Goal: Task Accomplishment & Management: Manage account settings

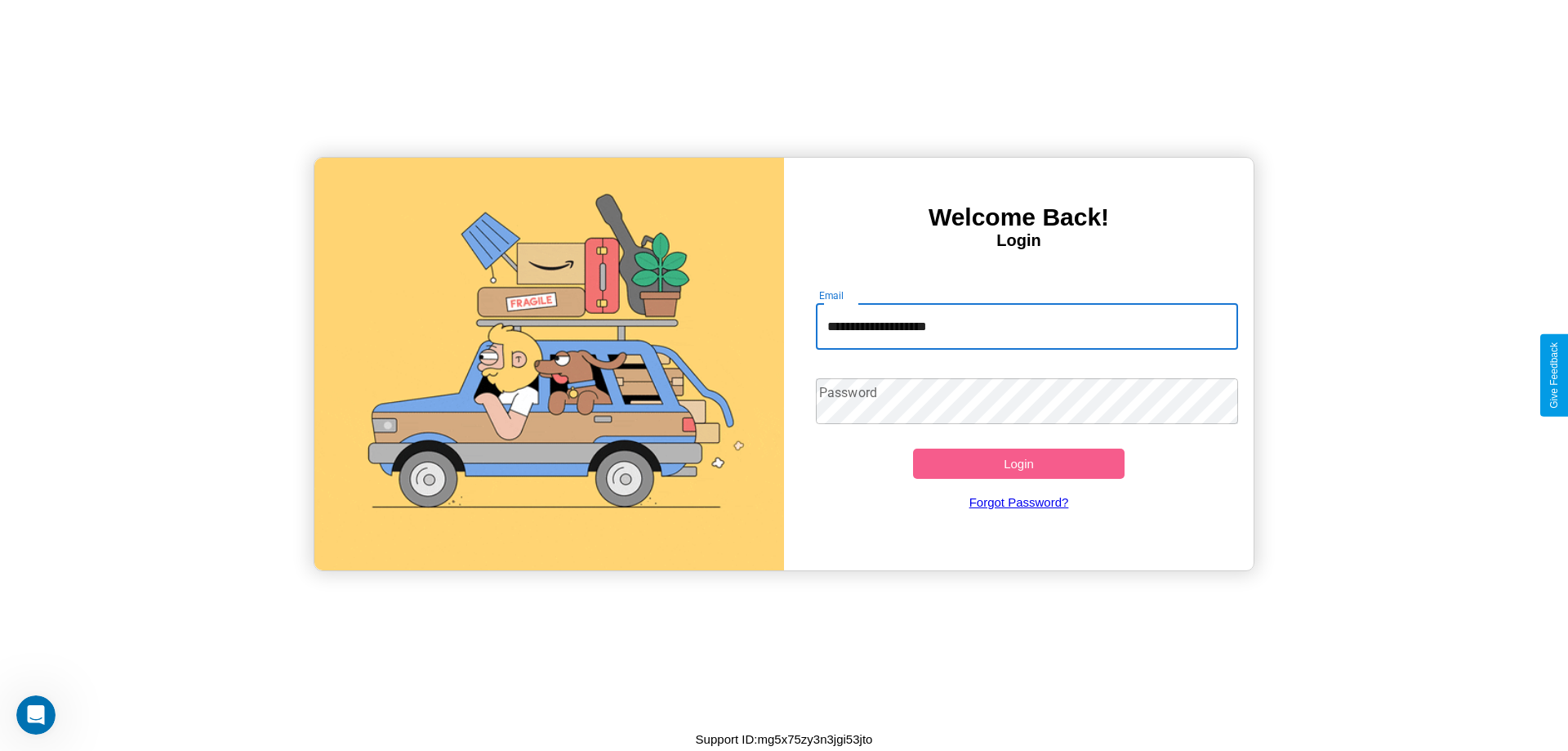
type input "**********"
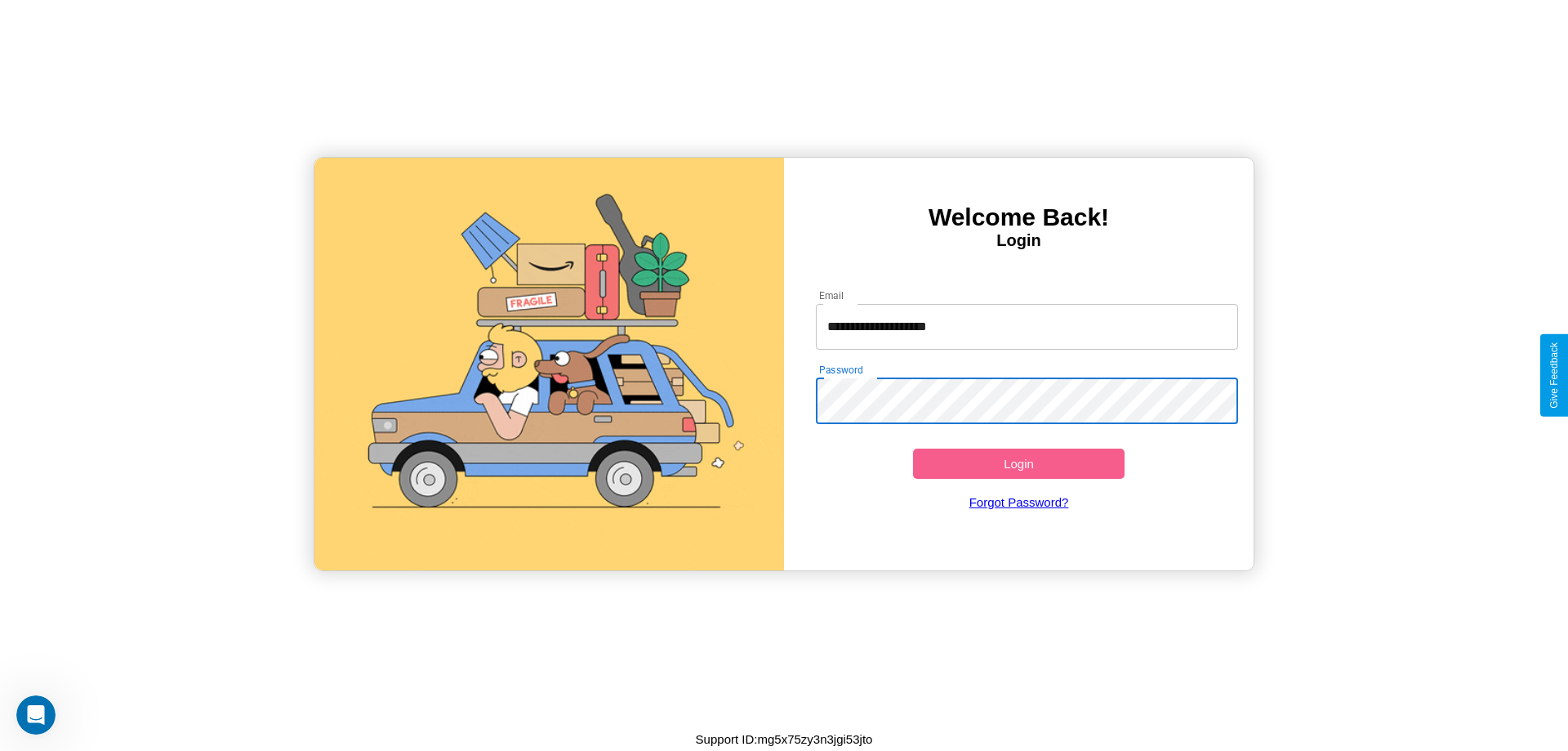
click at [1019, 464] on button "Login" at bounding box center [1019, 464] width 212 height 30
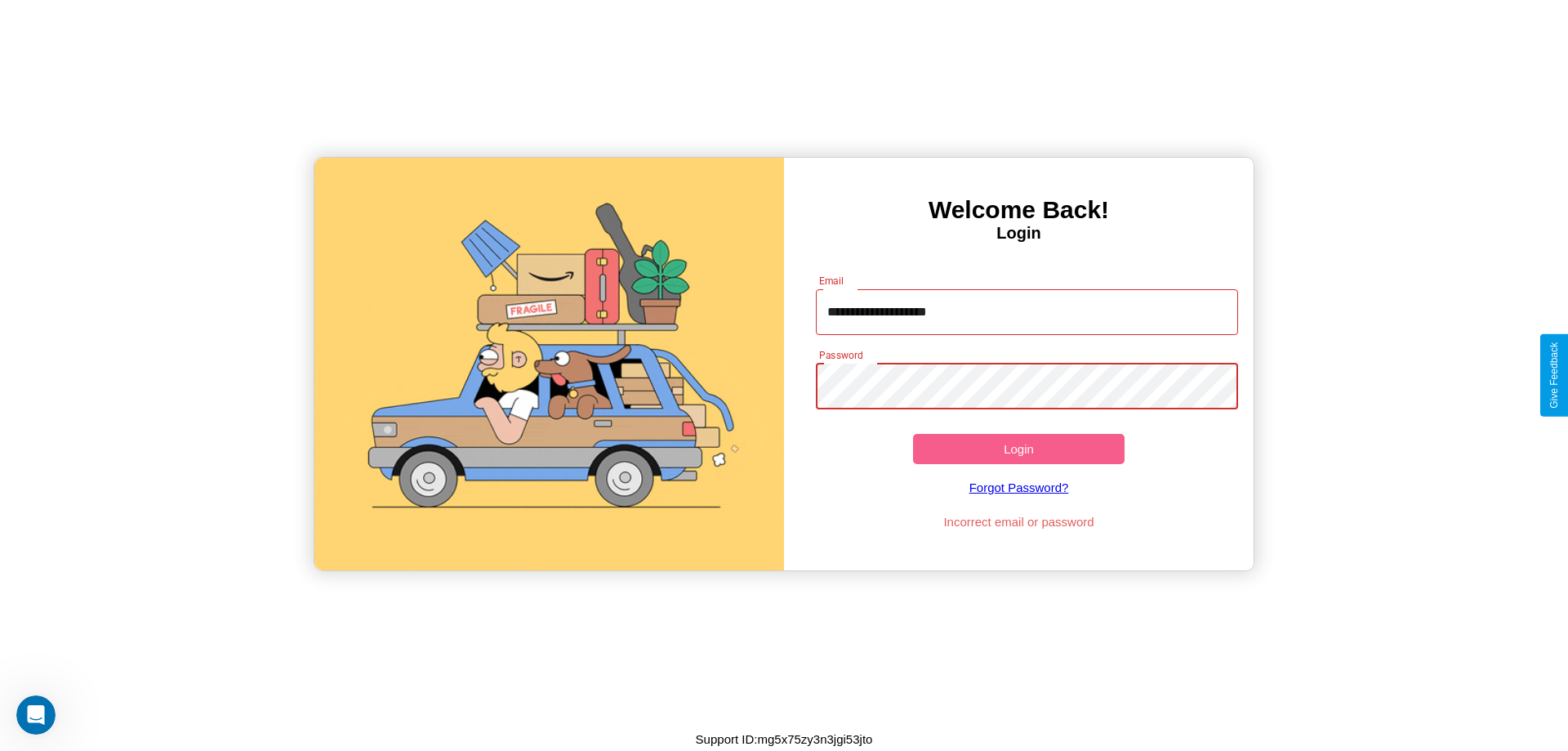
click at [1019, 449] on button "Login" at bounding box center [1019, 449] width 212 height 30
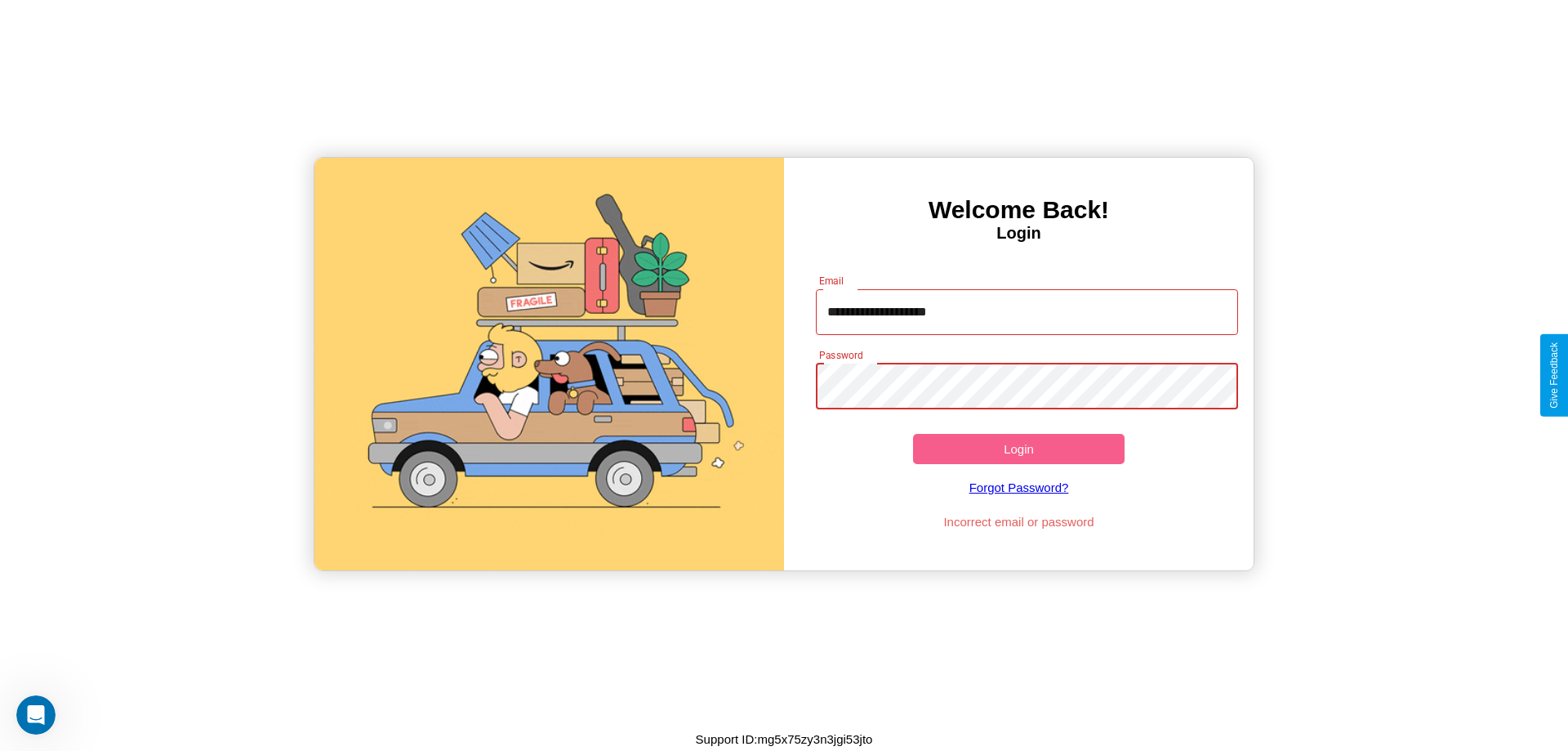
click at [1019, 449] on button "Login" at bounding box center [1019, 449] width 212 height 30
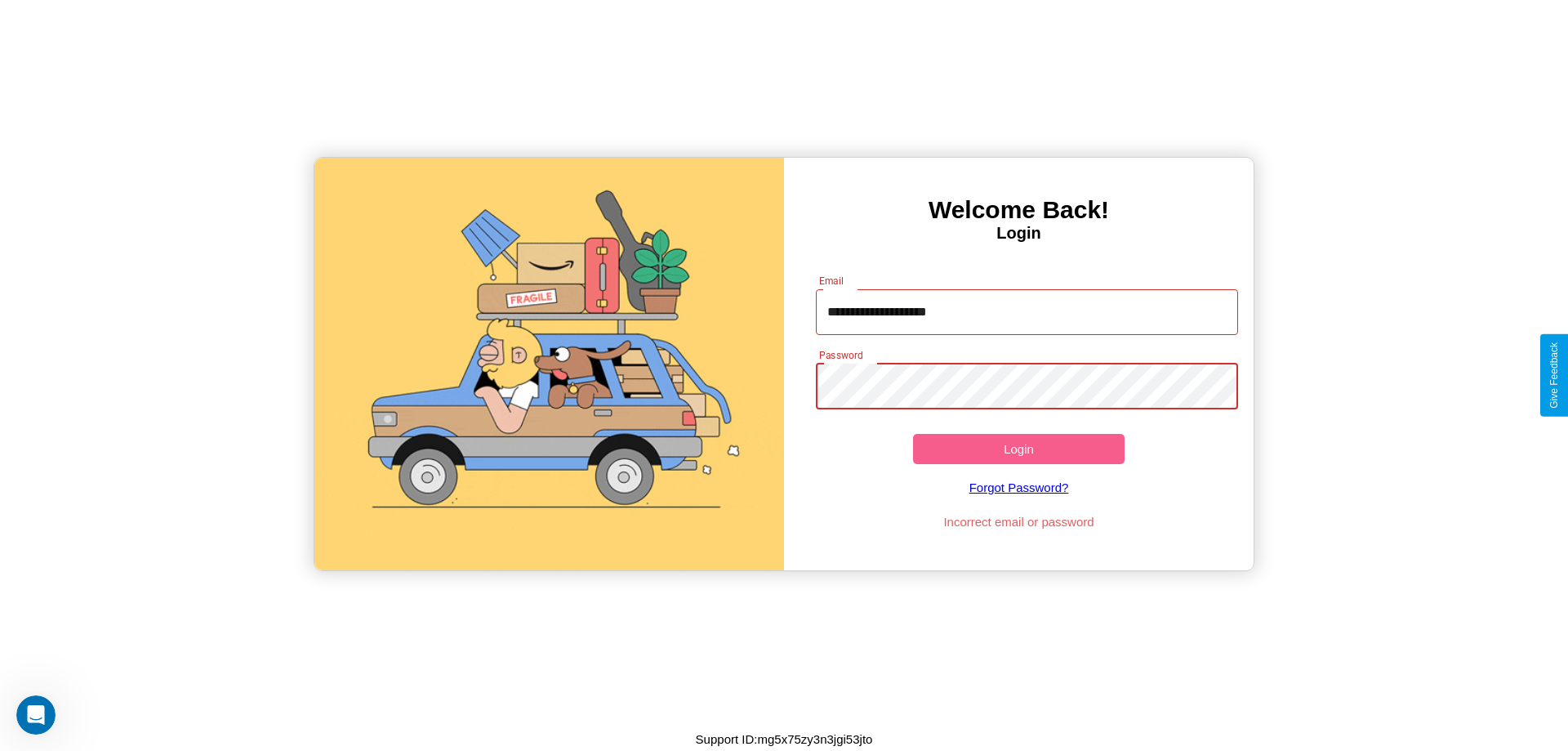
click at [1019, 449] on button "Login" at bounding box center [1019, 449] width 212 height 30
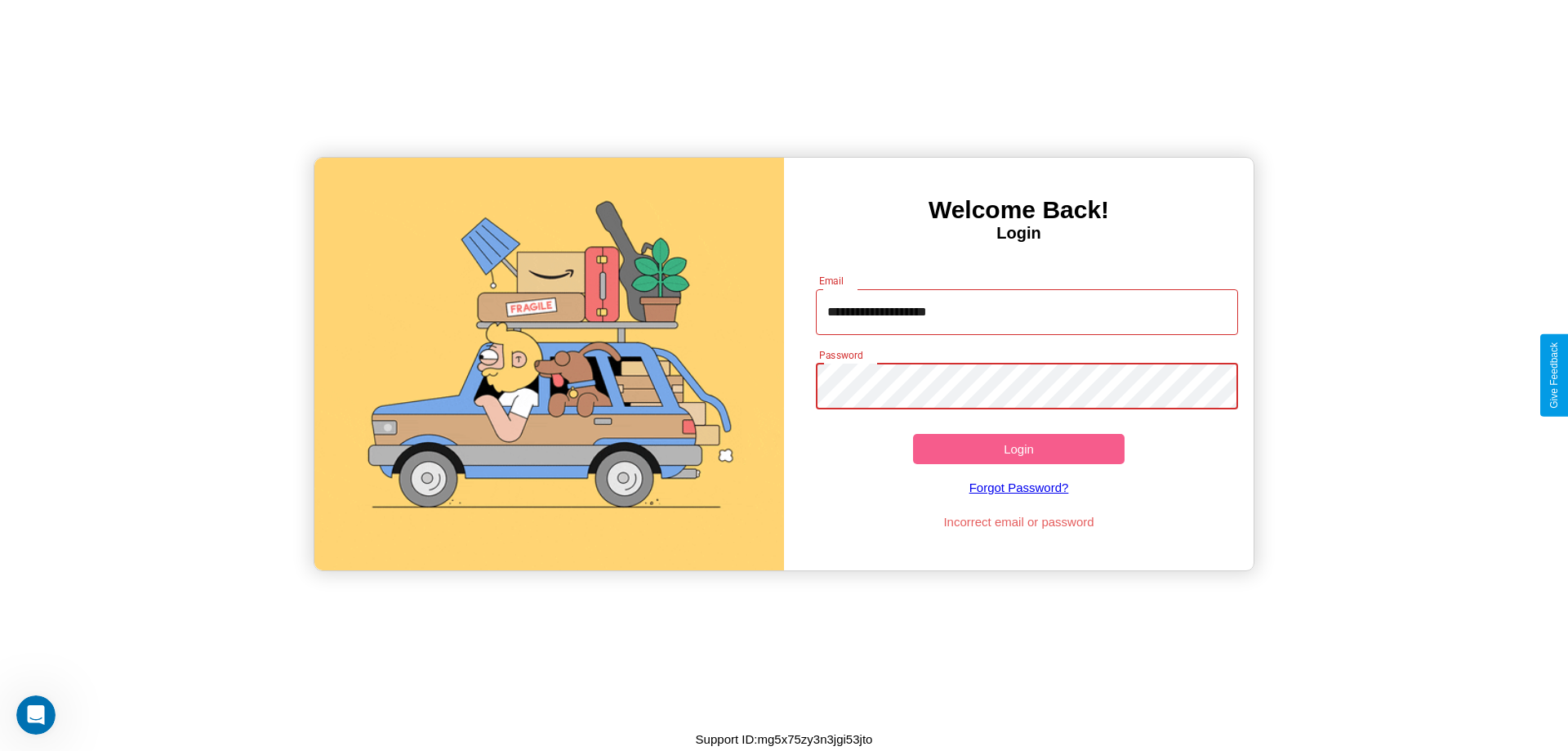
click at [1019, 449] on button "Login" at bounding box center [1019, 449] width 212 height 30
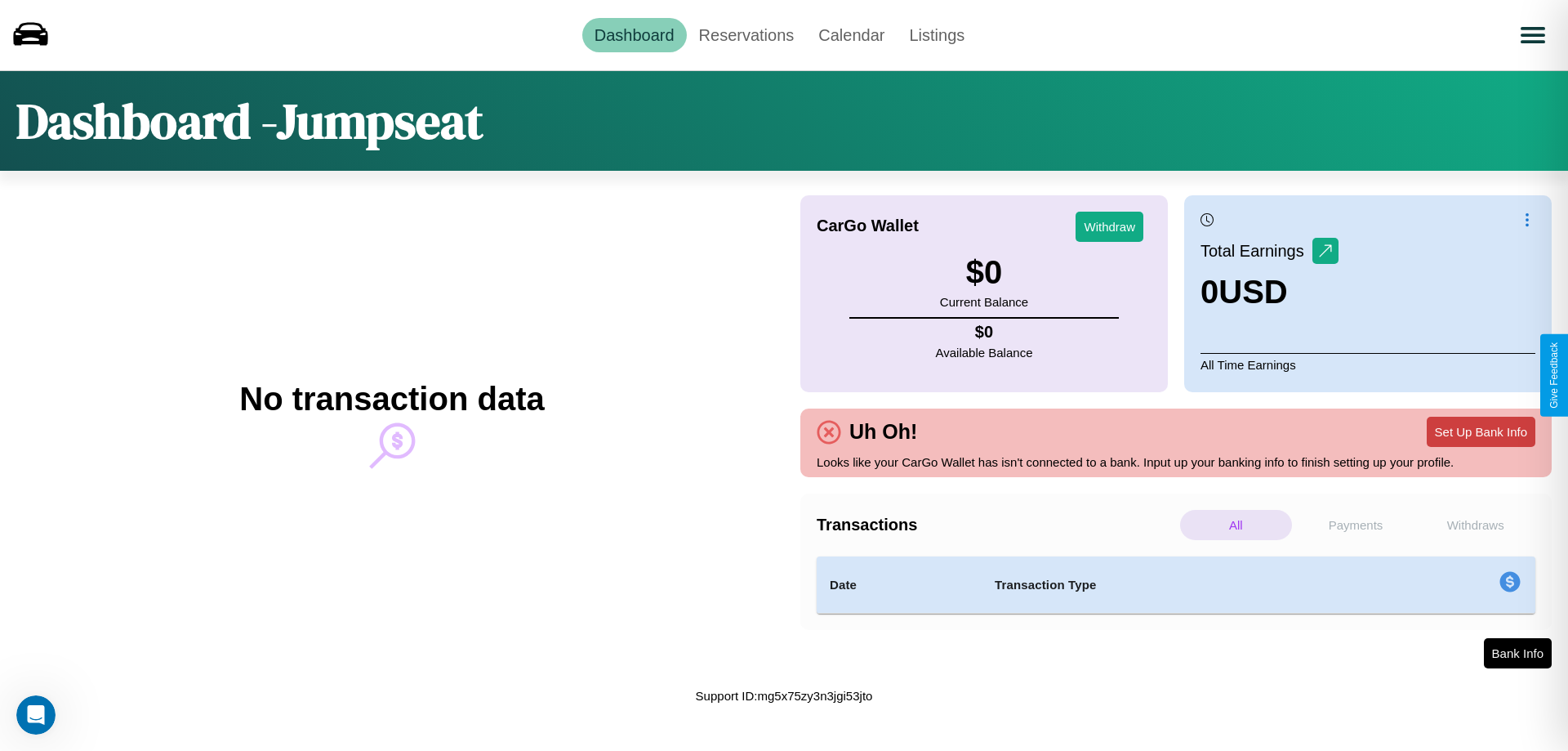
click at [1480, 431] on button "Set Up Bank Info" at bounding box center [1480, 431] width 108 height 30
